Goal: Task Accomplishment & Management: Use online tool/utility

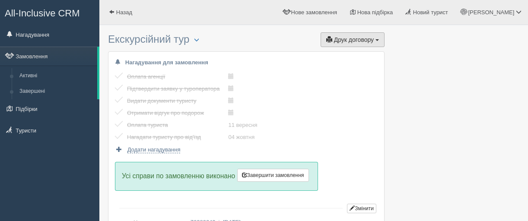
click at [354, 44] on button "Друк договору Друк" at bounding box center [353, 39] width 64 height 15
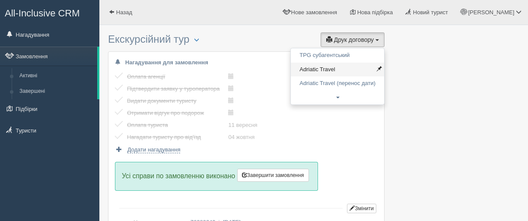
click at [322, 68] on link "Adriatic Travel" at bounding box center [337, 70] width 93 height 14
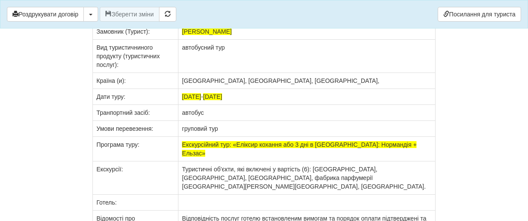
scroll to position [6787, 0]
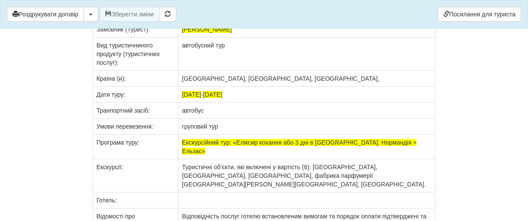
click at [269, 87] on td "[GEOGRAPHIC_DATA], [GEOGRAPHIC_DATA], [GEOGRAPHIC_DATA]," at bounding box center [307, 79] width 257 height 16
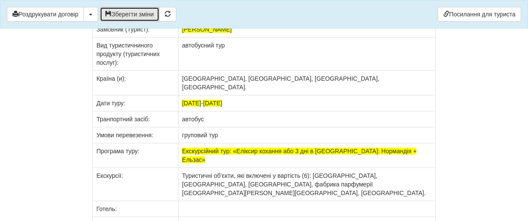
click at [123, 9] on button "Зберегти зміни" at bounding box center [130, 14] width 60 height 15
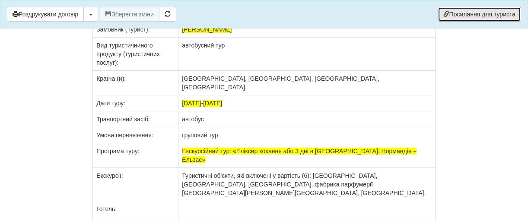
click at [460, 10] on link "Посилання для туриста" at bounding box center [479, 14] width 83 height 15
